Goal: Task Accomplishment & Management: Manage account settings

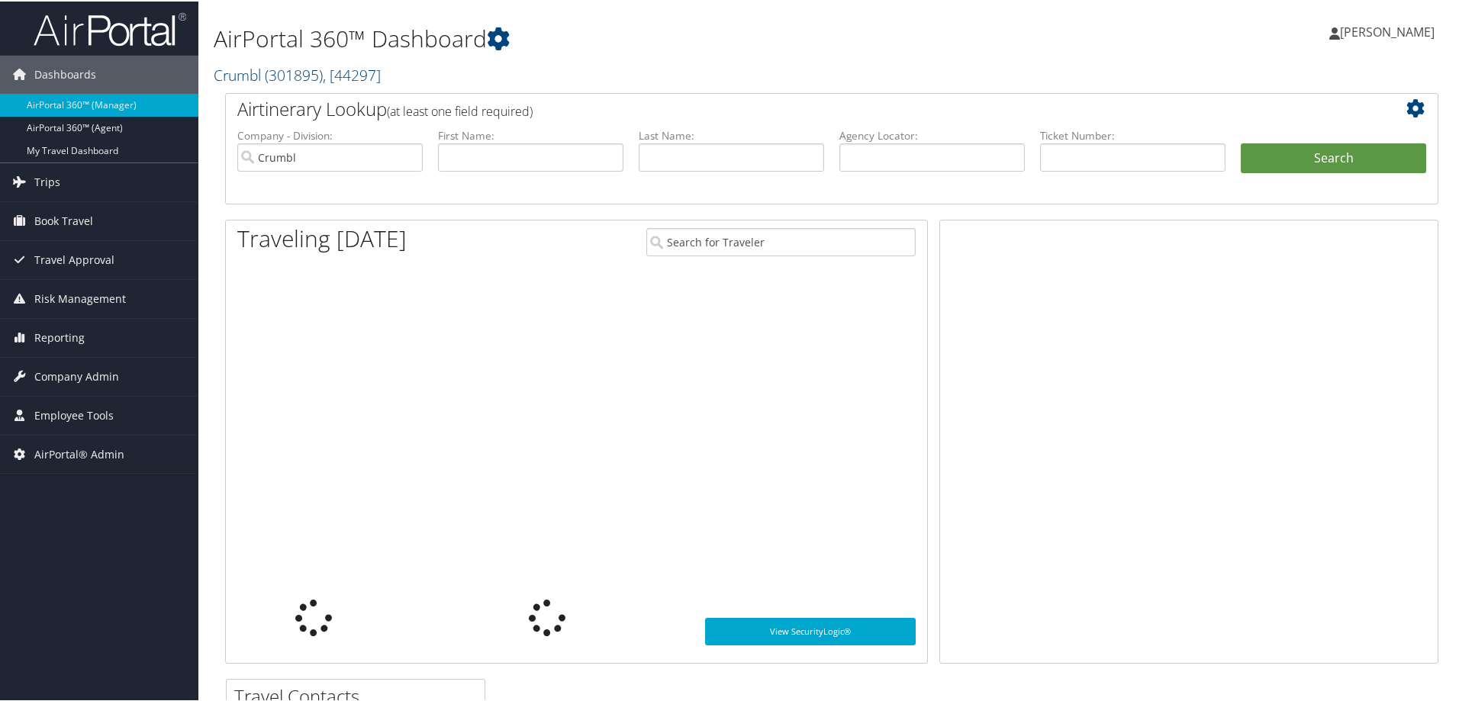
click at [266, 76] on span "( 301895 )" at bounding box center [294, 73] width 58 height 21
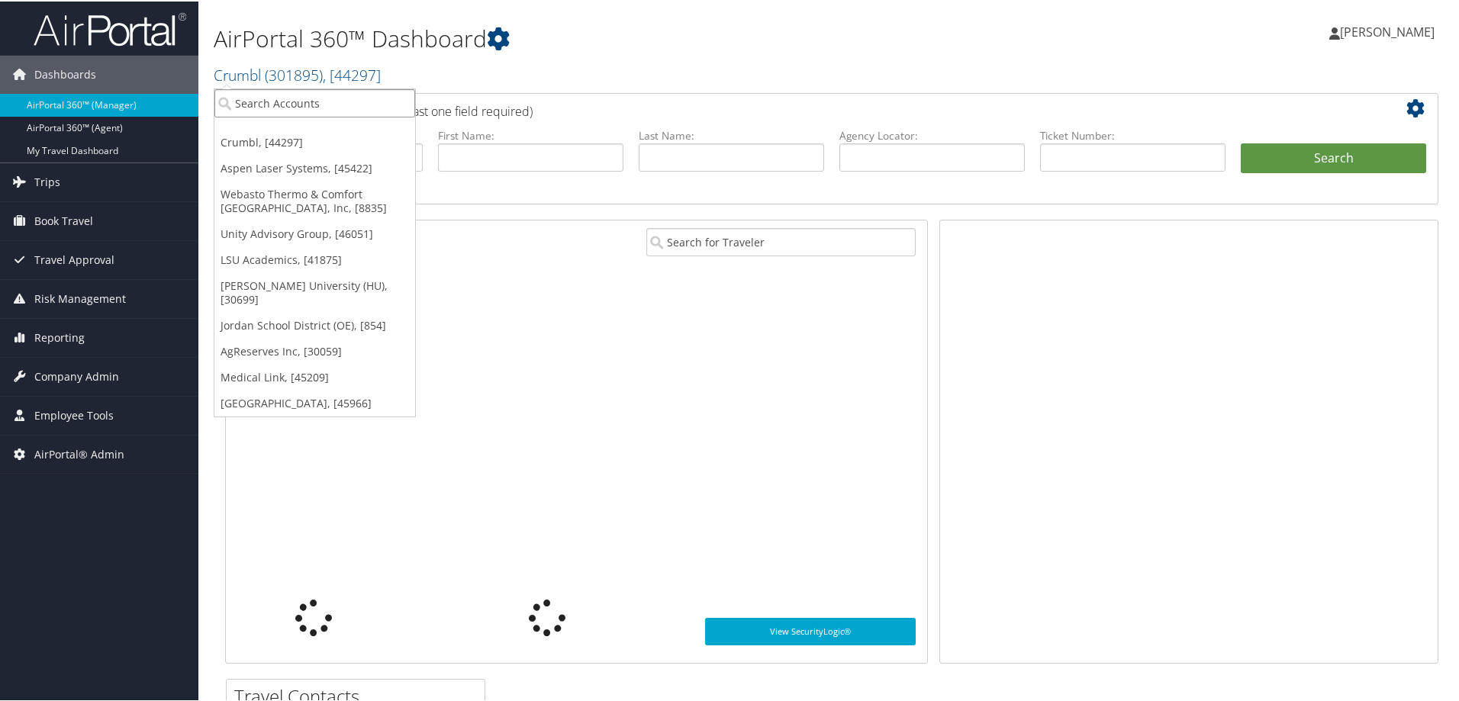
click at [262, 106] on input "search" at bounding box center [314, 102] width 201 height 28
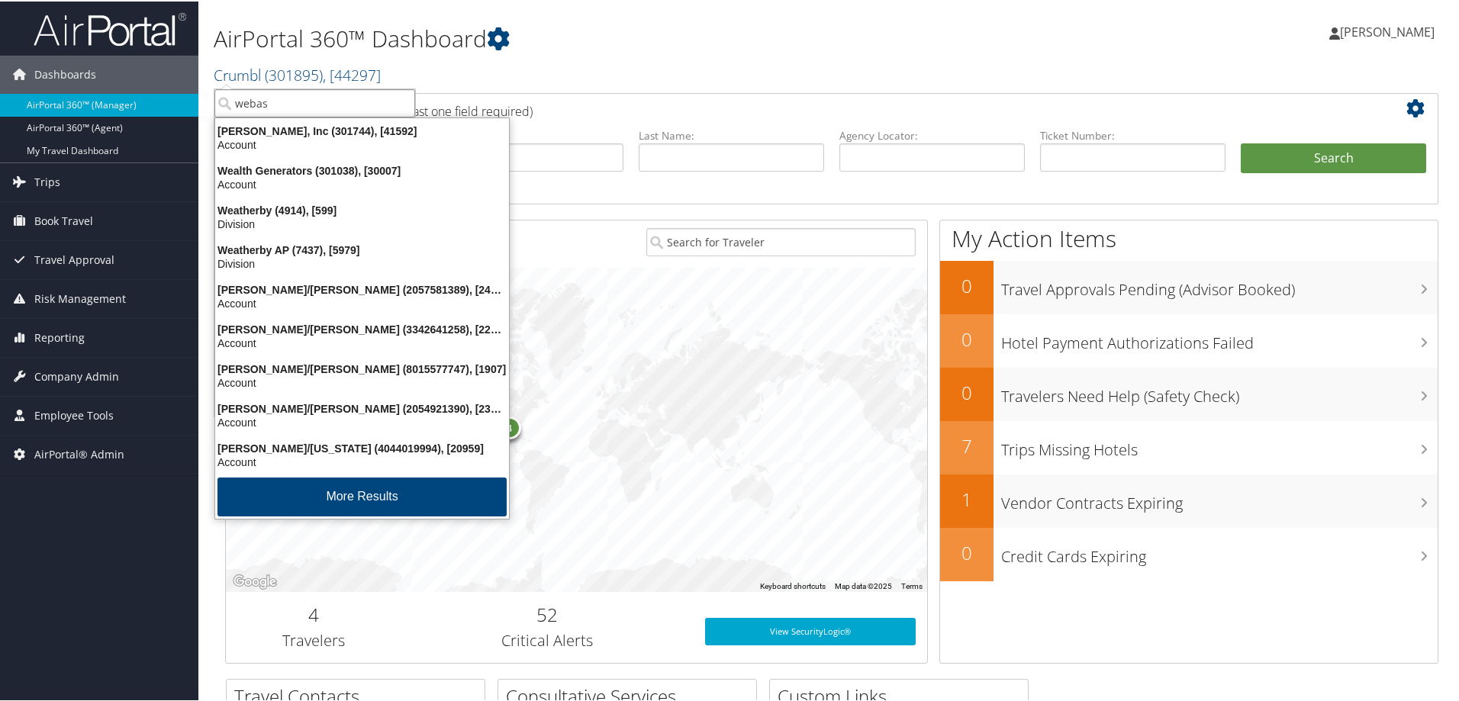
type input "webast"
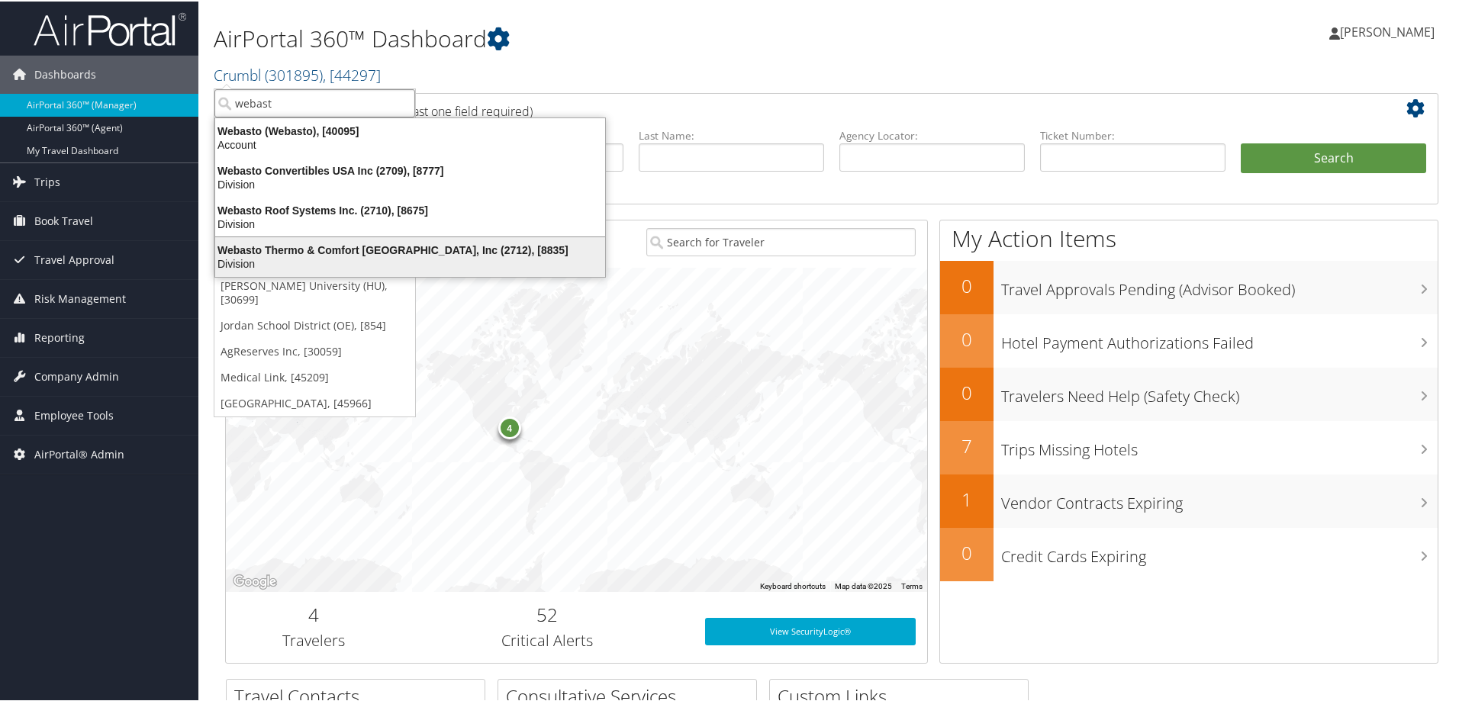
click at [392, 250] on div "Webasto Thermo & Comfort North America, Inc (2712), [8835]" at bounding box center [410, 249] width 408 height 14
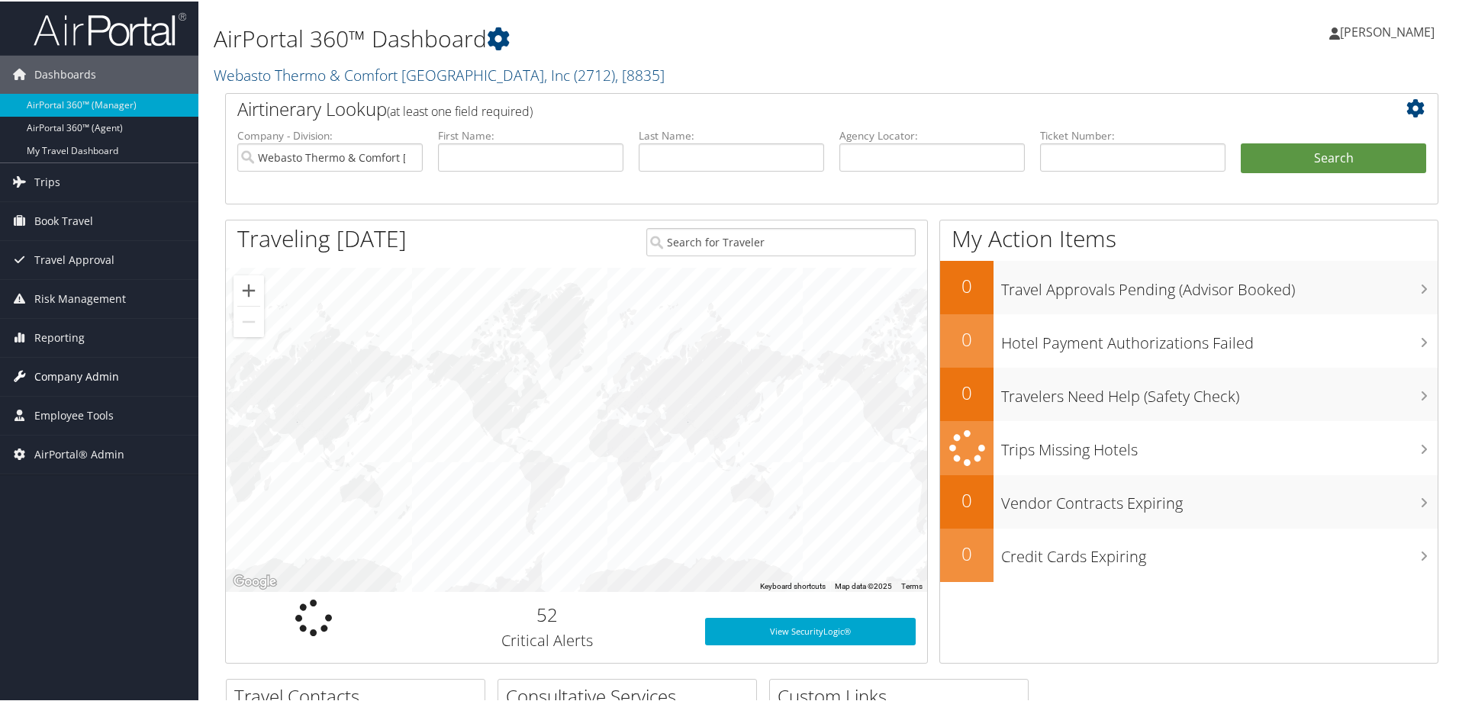
click at [110, 377] on span "Company Admin" at bounding box center [76, 375] width 85 height 38
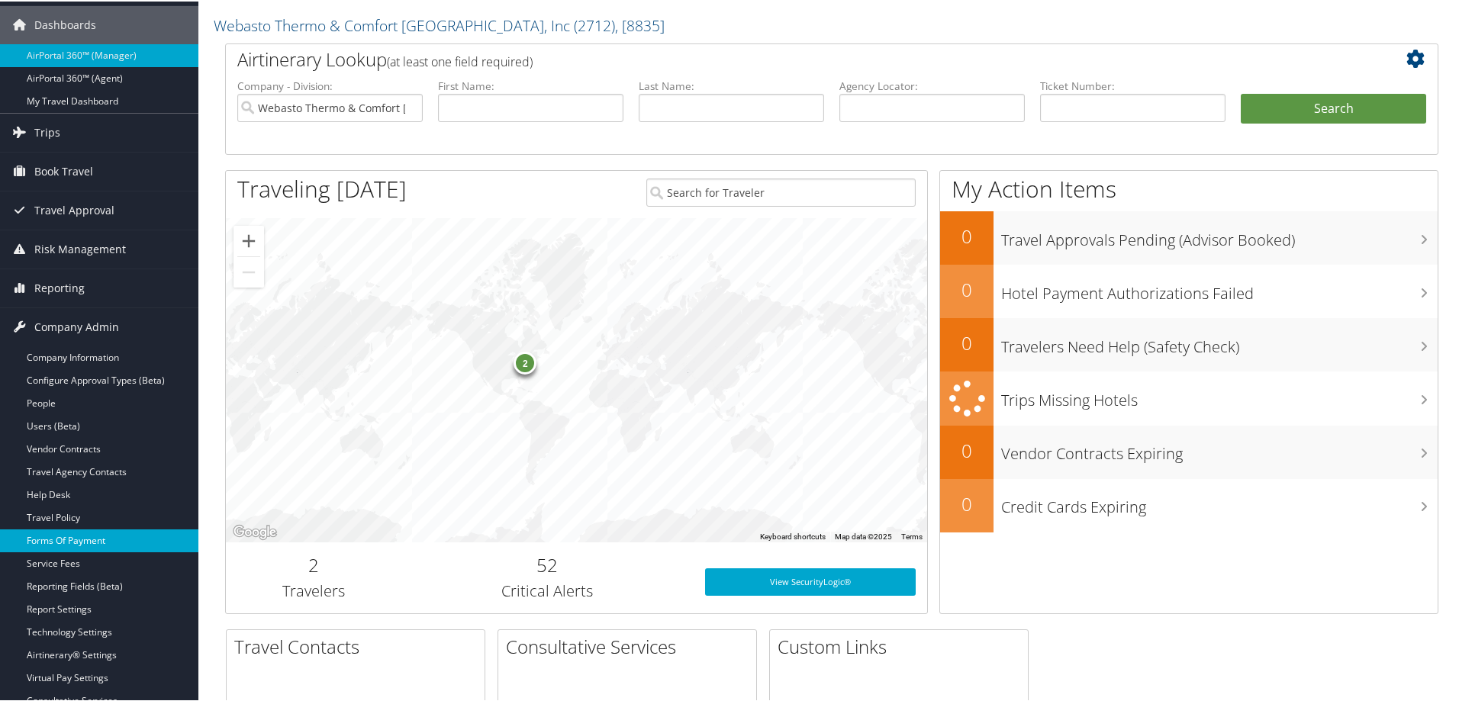
scroll to position [153, 0]
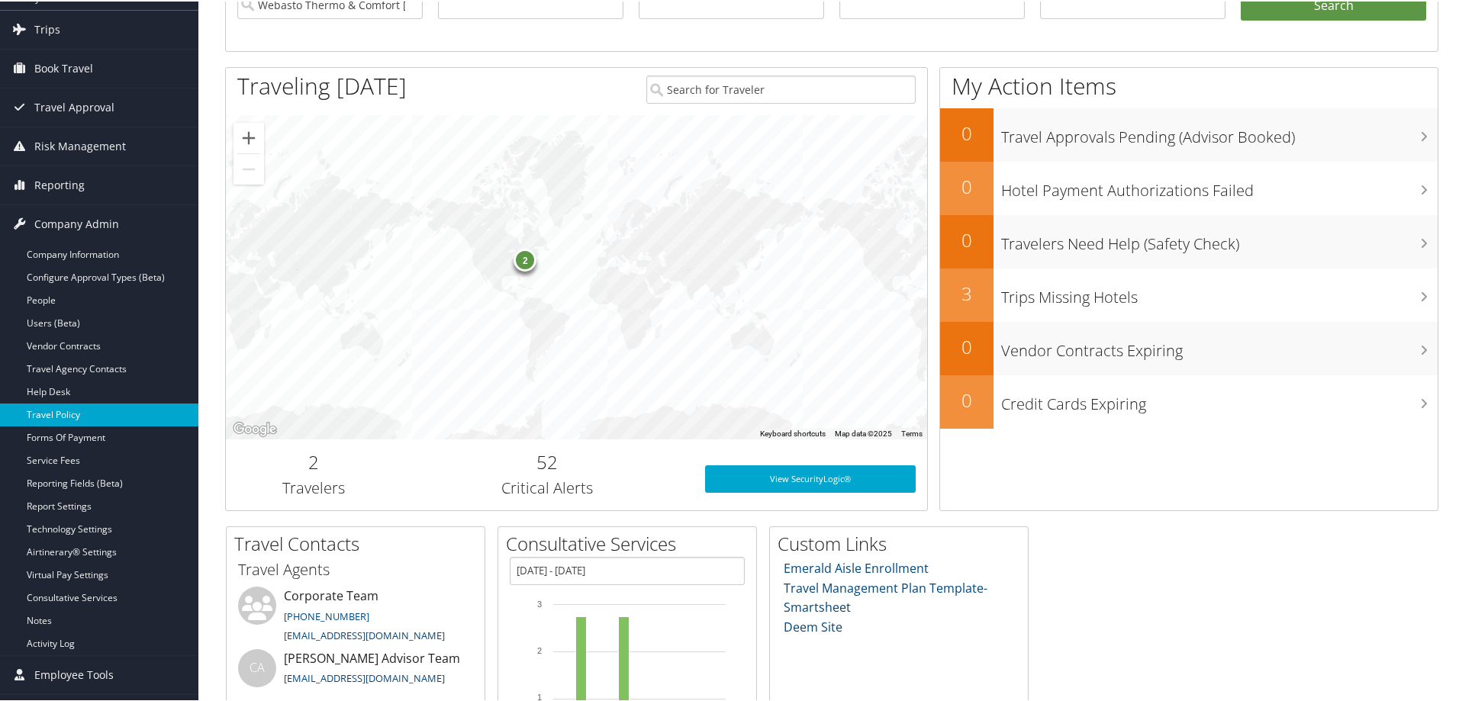
click at [73, 410] on link "Travel Policy" at bounding box center [99, 413] width 198 height 23
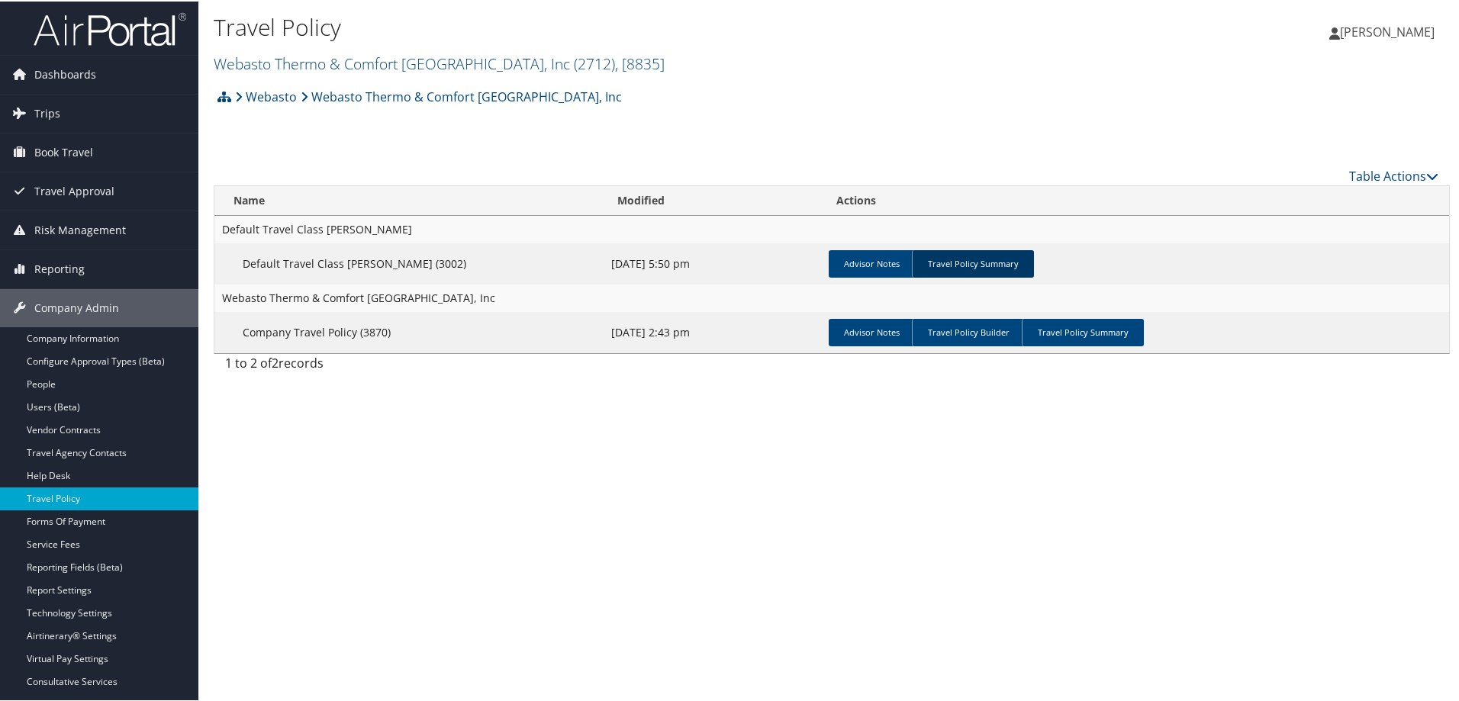
click at [993, 264] on link "Travel Policy Summary" at bounding box center [973, 262] width 122 height 27
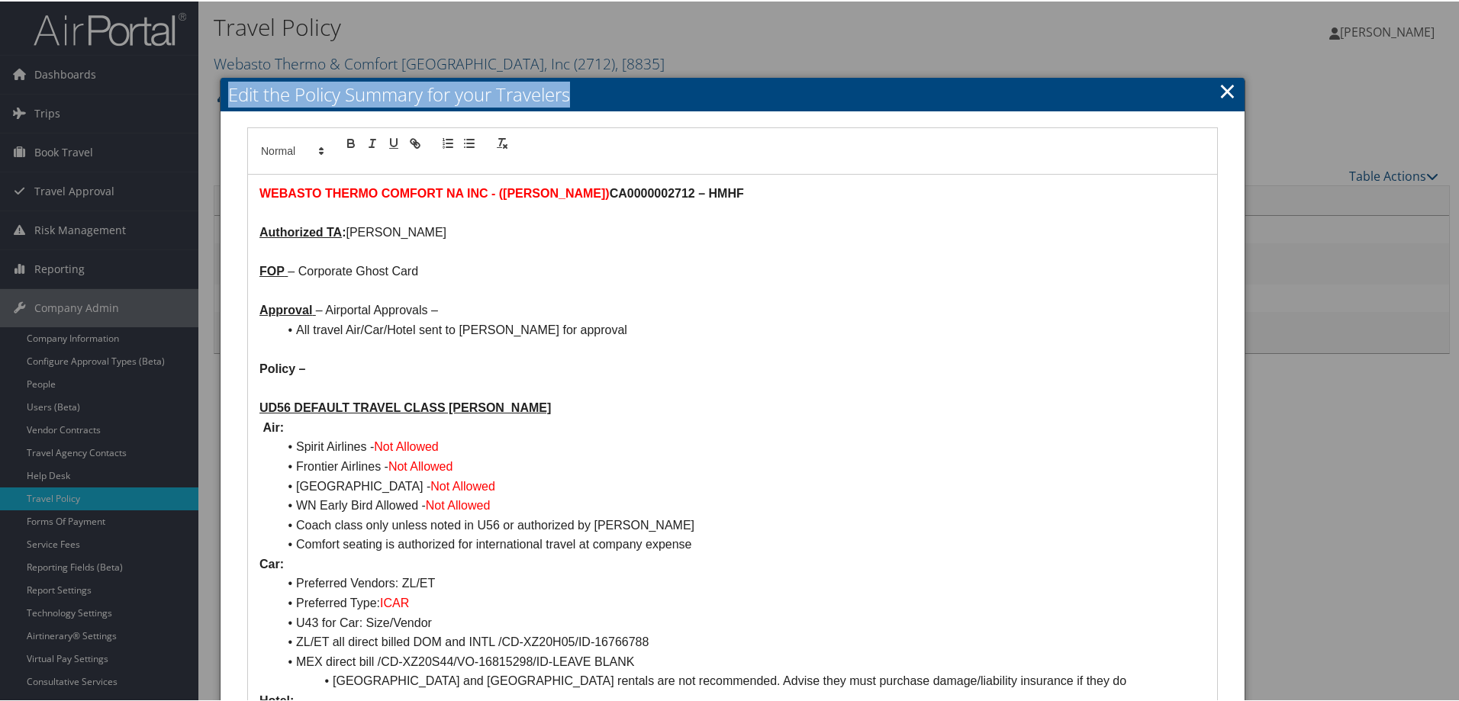
drag, startPoint x: 614, startPoint y: 92, endPoint x: 275, endPoint y: 75, distance: 340.0
click at [275, 75] on body "Menu Dashboards ► AirPortal 360™ (Manager) AirPortal 360™ (Agent) My Travel Das…" at bounding box center [732, 350] width 1465 height 701
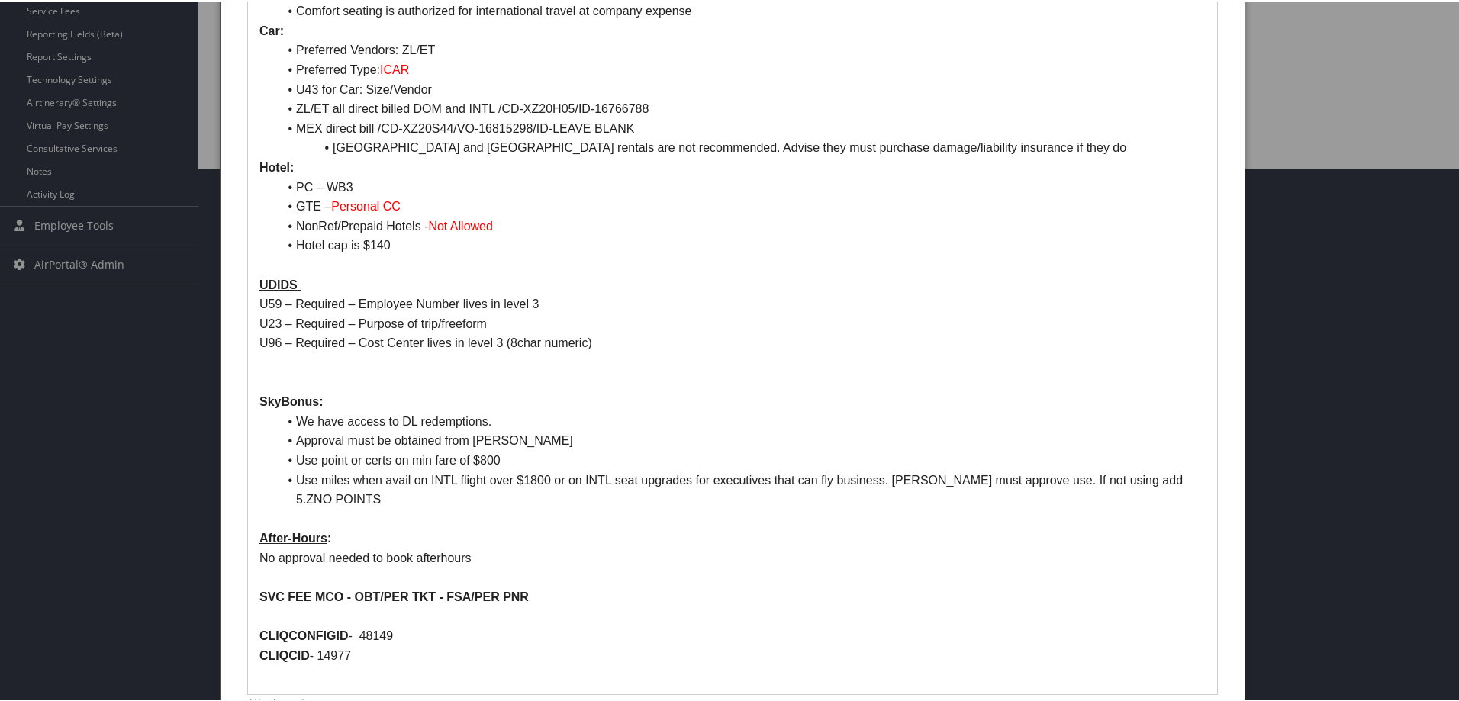
scroll to position [534, 0]
